Goal: Information Seeking & Learning: Get advice/opinions

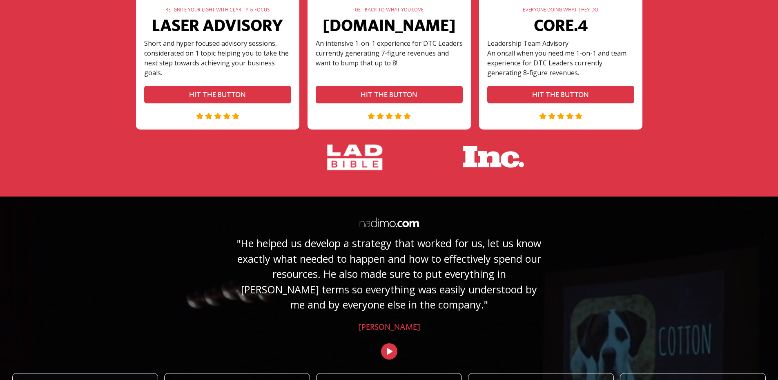
scroll to position [1772, 0]
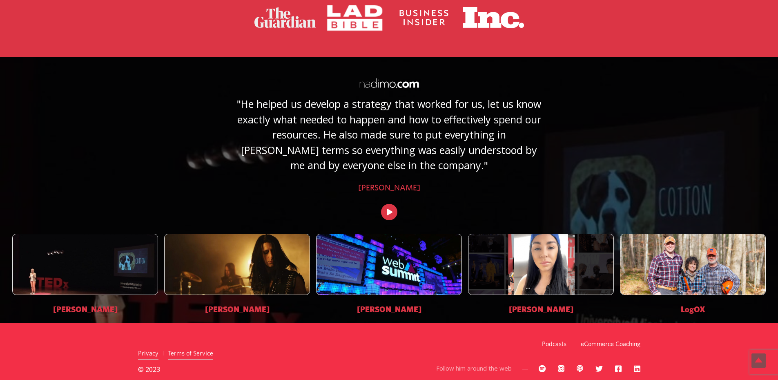
click at [535, 264] on img "4 / 5" at bounding box center [540, 264] width 145 height 60
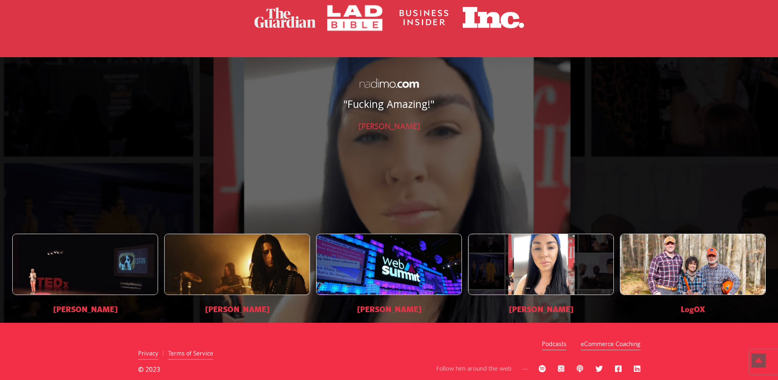
click at [409, 274] on img "3 / 5" at bounding box center [389, 264] width 145 height 60
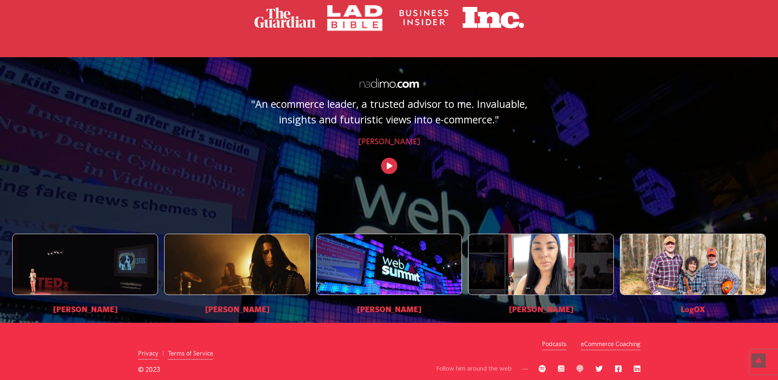
click at [282, 271] on img "2 / 5" at bounding box center [237, 264] width 145 height 60
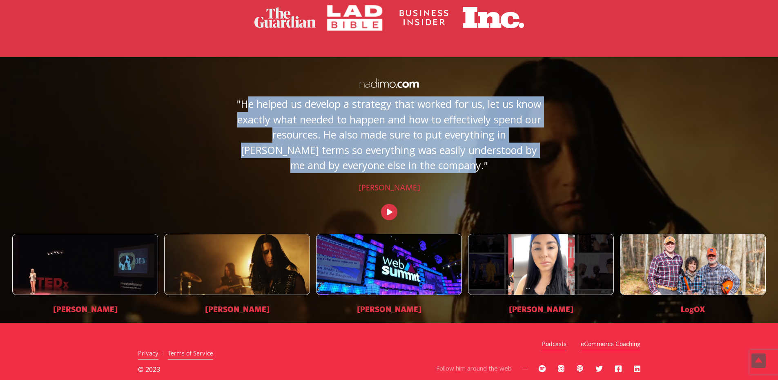
drag, startPoint x: 464, startPoint y: 167, endPoint x: 235, endPoint y: 108, distance: 235.9
click at [233, 109] on p ""He helped us develop a strategy that worked for us, let us know exactly what n…" at bounding box center [389, 130] width 327 height 85
copy p ""He helped us develop a strategy that worked for us, let us know exactly what n…"
click at [102, 263] on img "1 / 5" at bounding box center [85, 264] width 145 height 60
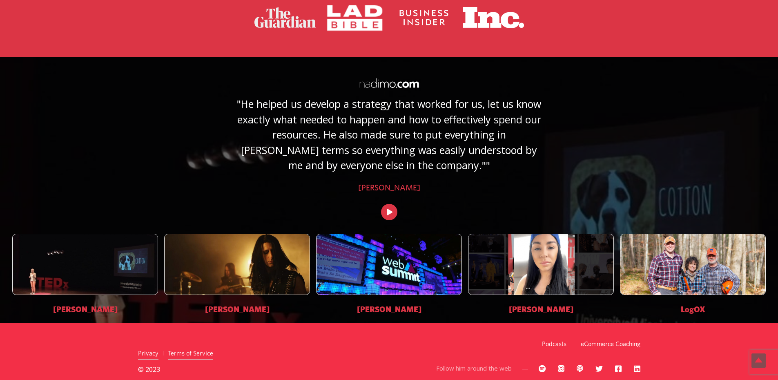
click at [206, 271] on img "2 / 5" at bounding box center [237, 264] width 145 height 60
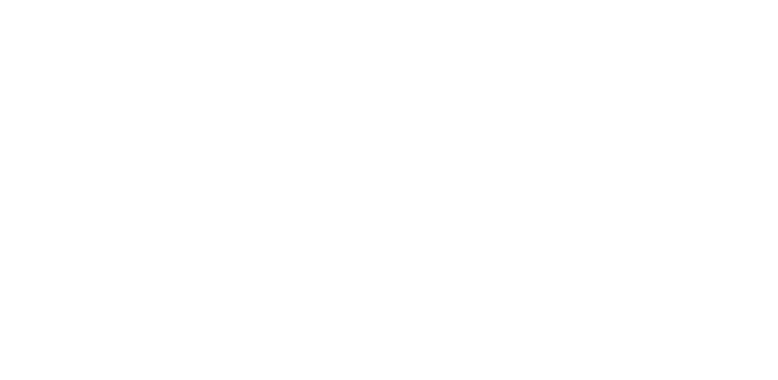
scroll to position [1772, 0]
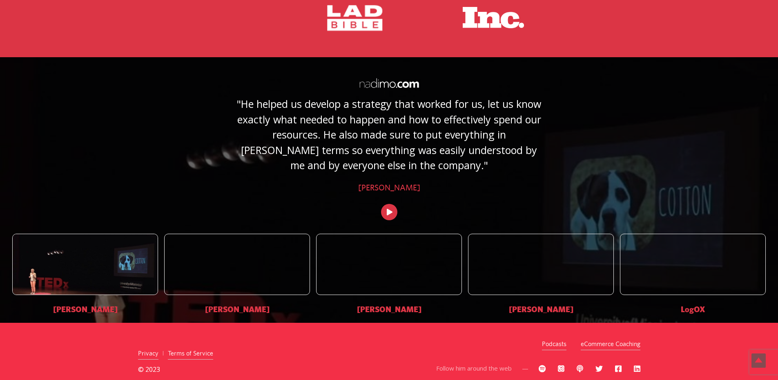
click at [239, 261] on img "2 / 5" at bounding box center [237, 264] width 145 height 60
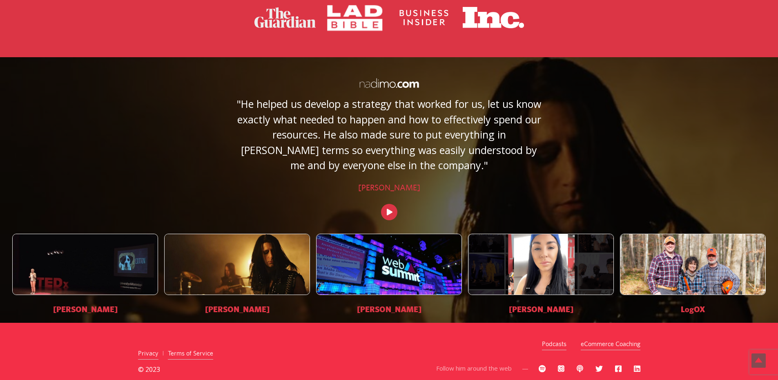
click at [239, 312] on span "[PERSON_NAME]" at bounding box center [237, 309] width 65 height 12
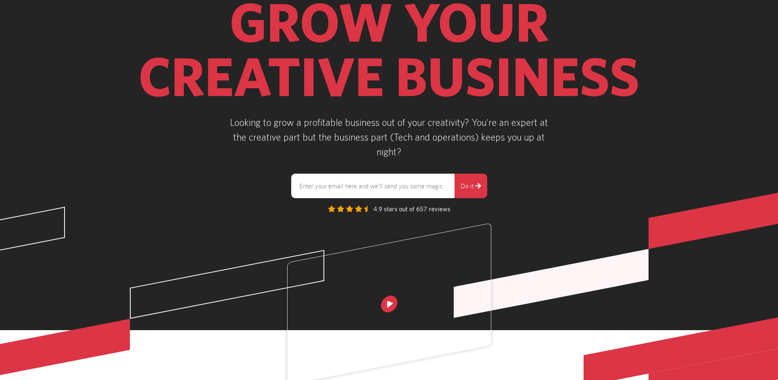
scroll to position [0, 0]
